Goal: Go to known website: Access a specific website the user already knows

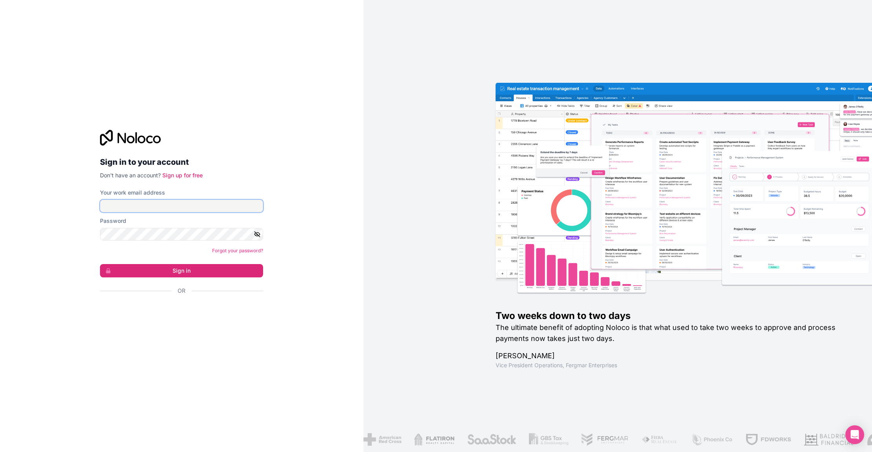
click at [181, 206] on input "Your work email address" at bounding box center [181, 206] width 163 height 13
click at [261, 187] on div "Sign in to your account Don't have an account? Sign up for free Your work email…" at bounding box center [181, 226] width 163 height 192
click at [185, 200] on input "Your work email address" at bounding box center [181, 206] width 163 height 13
type input "**********"
click at [148, 265] on button "Sign in" at bounding box center [181, 270] width 163 height 13
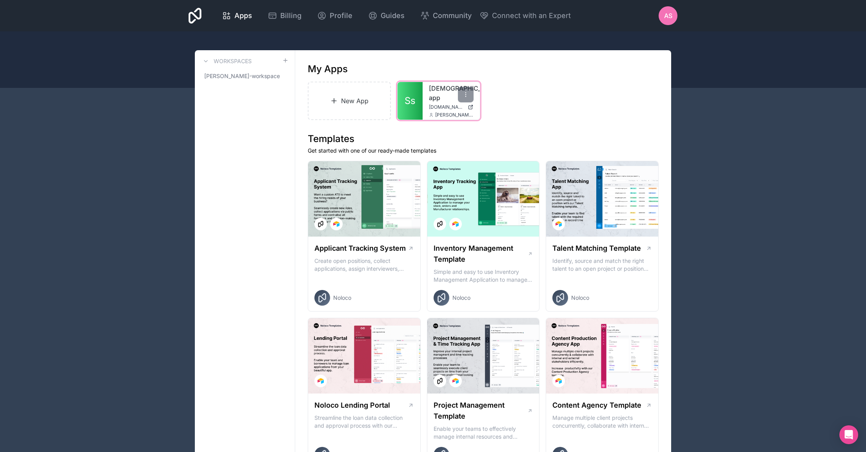
click at [443, 88] on link "[DEMOGRAPHIC_DATA]-app" at bounding box center [451, 93] width 45 height 19
